Goal: Task Accomplishment & Management: Use online tool/utility

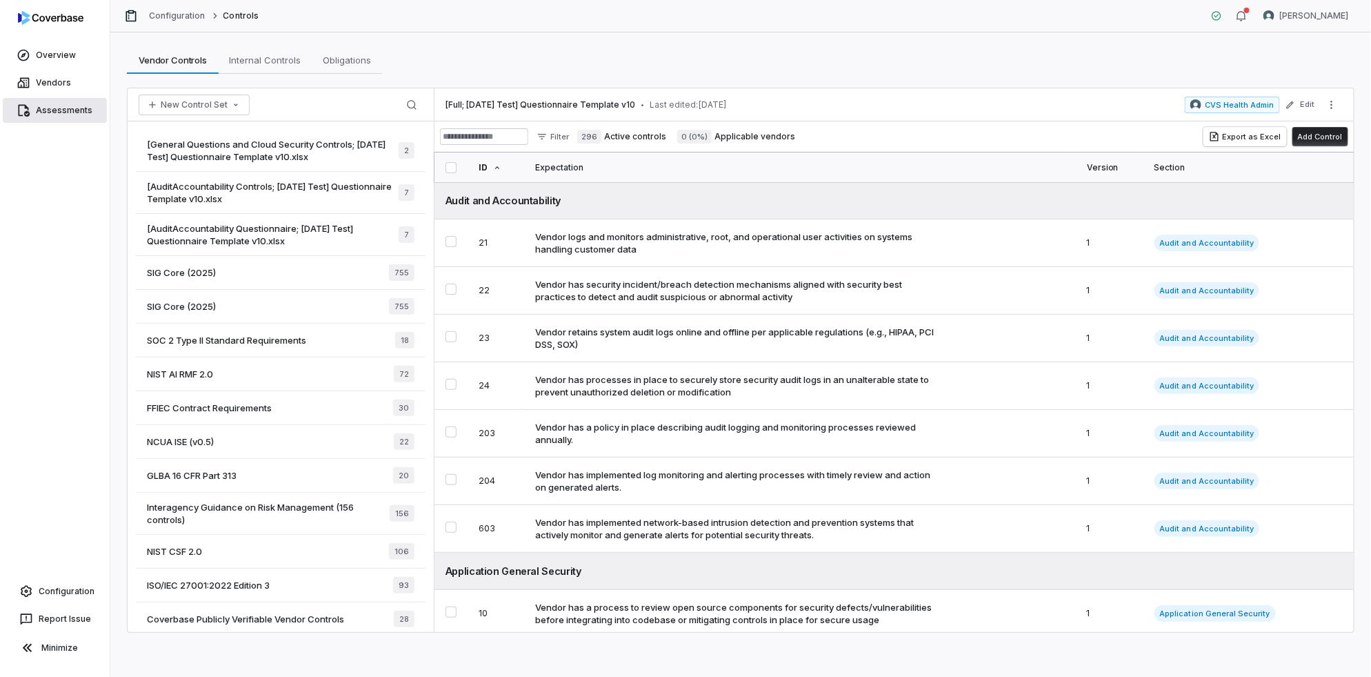
scroll to position [148, 0]
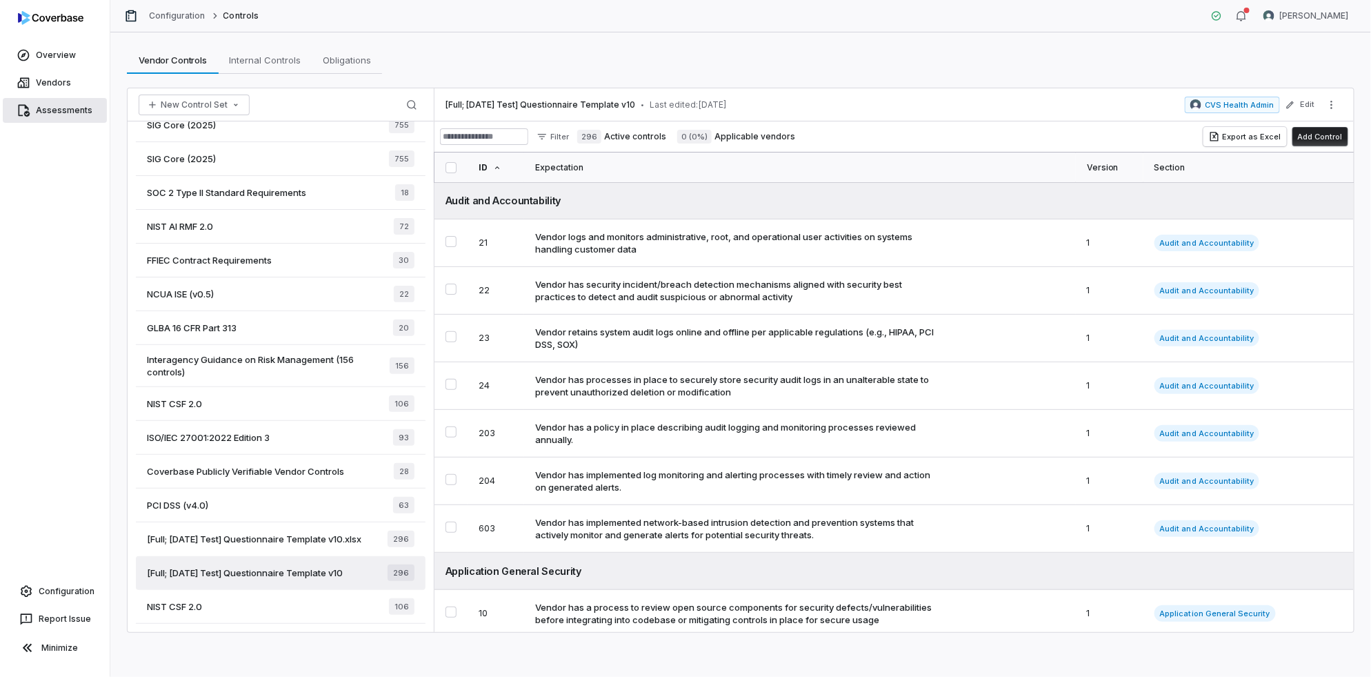
click at [44, 102] on link "Assessments" at bounding box center [55, 110] width 104 height 25
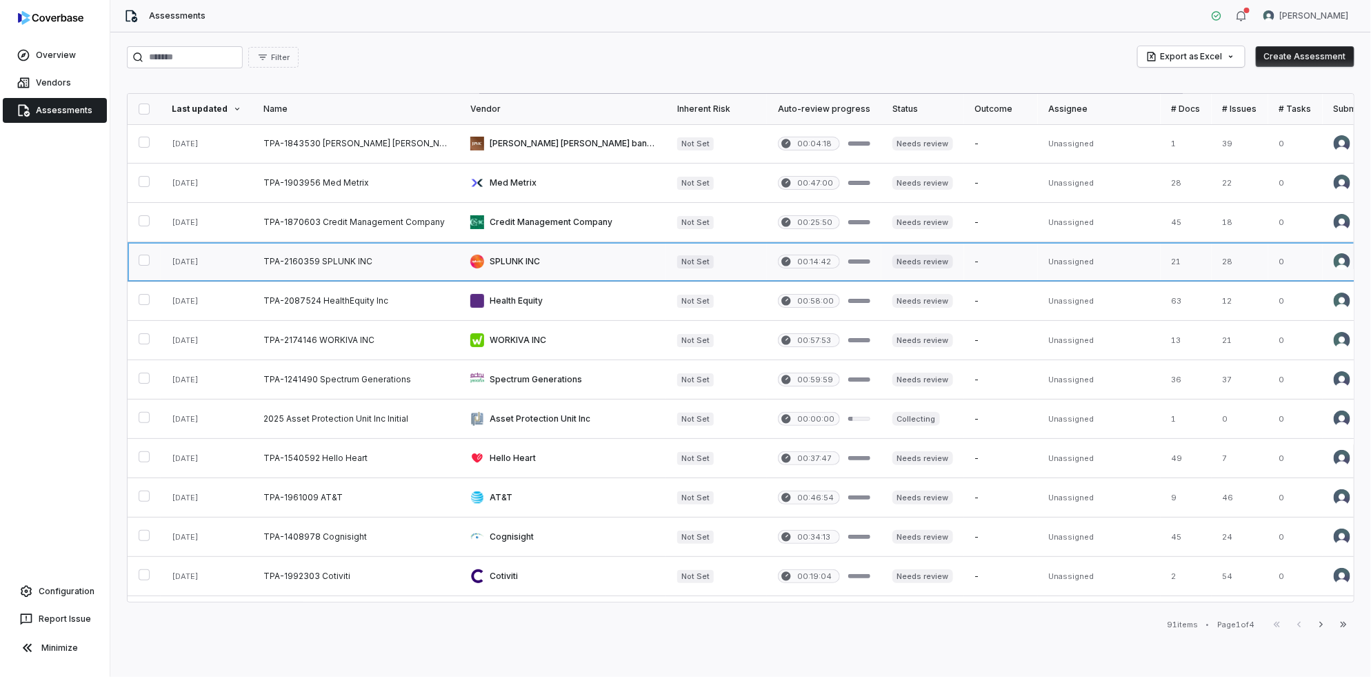
click at [245, 254] on link at bounding box center [207, 261] width 92 height 39
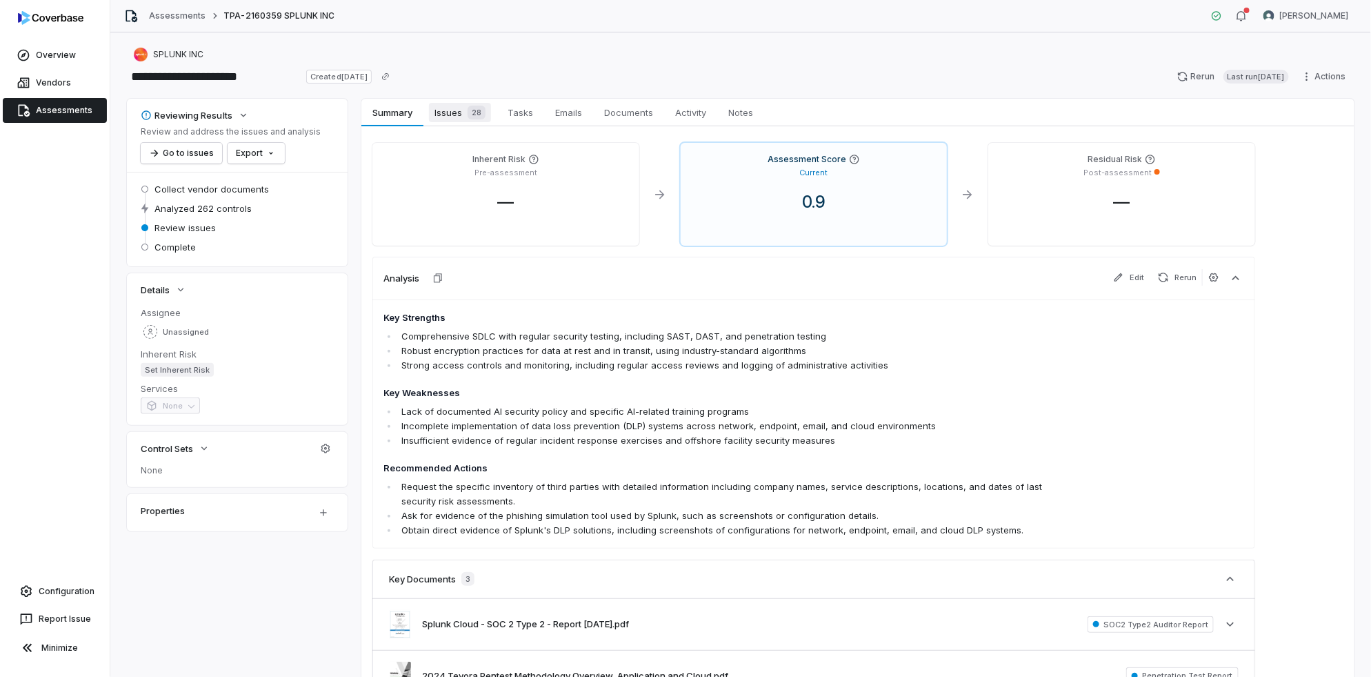
click at [455, 108] on span "Issues 28" at bounding box center [460, 112] width 62 height 19
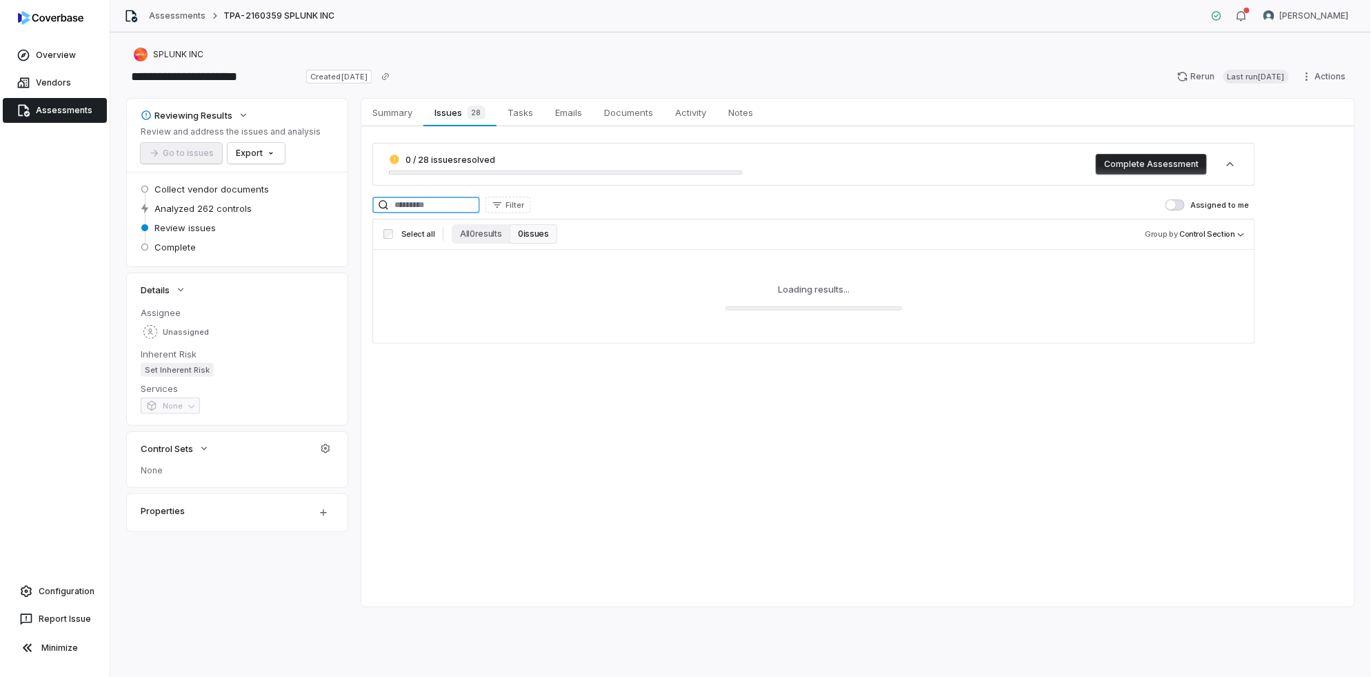
click at [436, 204] on input at bounding box center [426, 205] width 108 height 17
click at [470, 229] on button "All 1 results" at bounding box center [480, 233] width 56 height 19
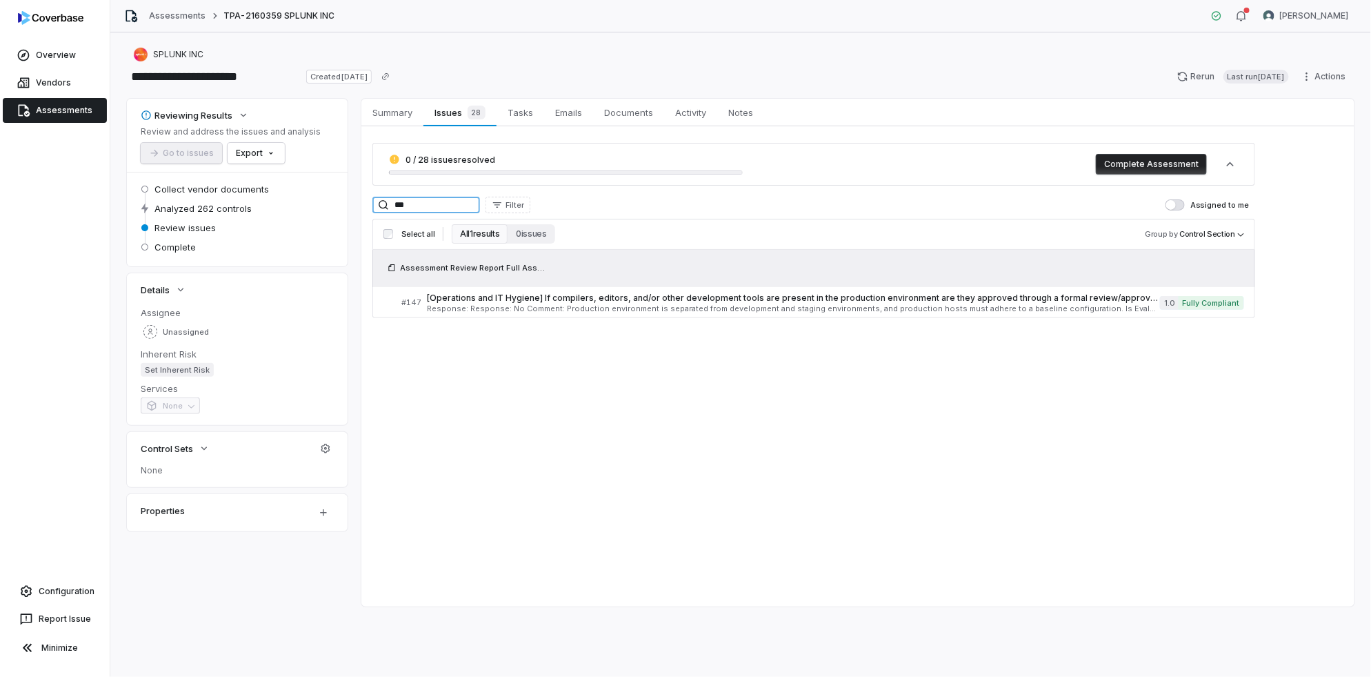
drag, startPoint x: 415, startPoint y: 206, endPoint x: 312, endPoint y: 202, distance: 102.8
click at [312, 202] on div "Reviewing Results Review and address the issues and analysis Go to issues Expor…" at bounding box center [741, 353] width 1228 height 508
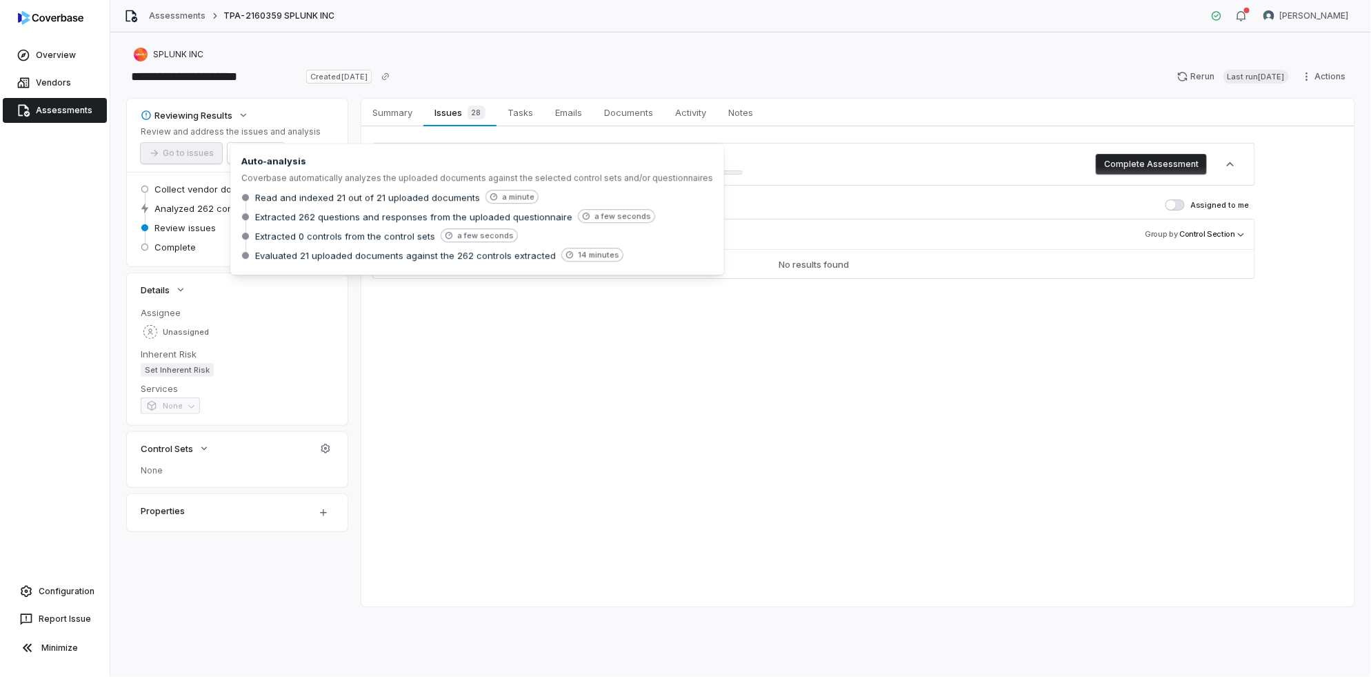
type input "***"
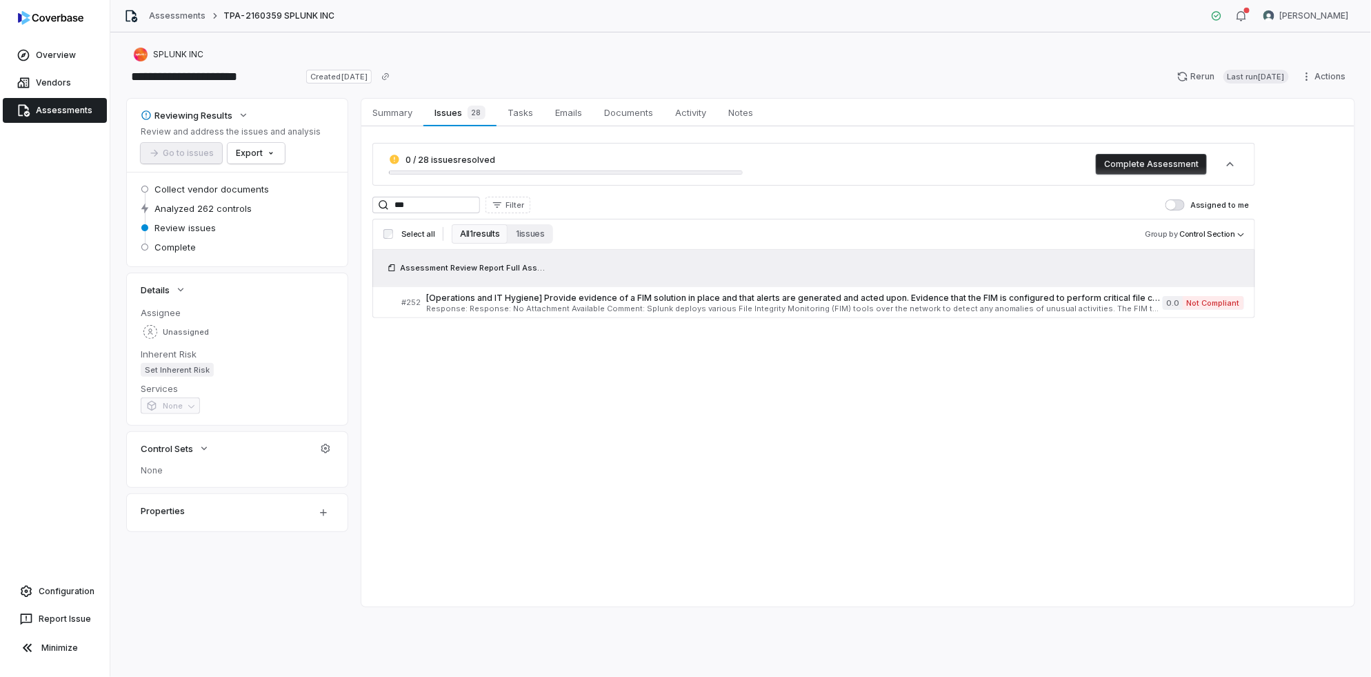
click at [561, 432] on div "Summary Summary Issues 28 Issues 28 Tasks Tasks Emails Emails Documents Documen…" at bounding box center [857, 353] width 993 height 508
